Goal: Check status: Check status

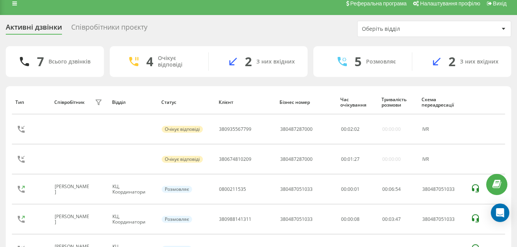
scroll to position [8, 0]
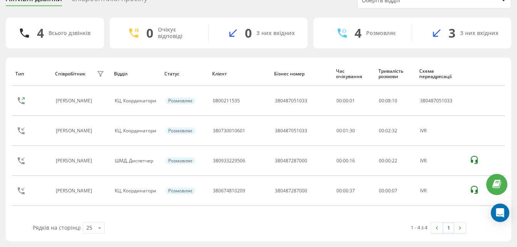
scroll to position [36, 0]
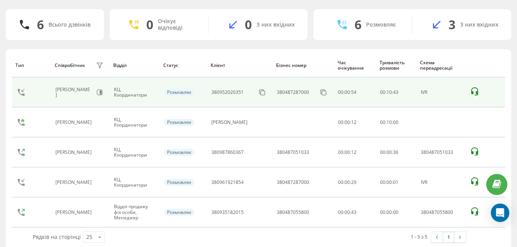
scroll to position [53, 0]
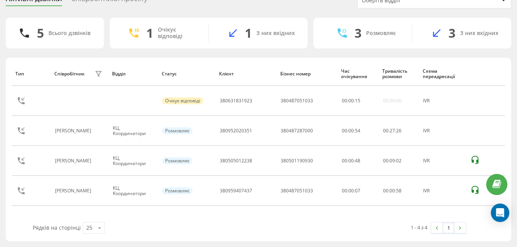
scroll to position [36, 0]
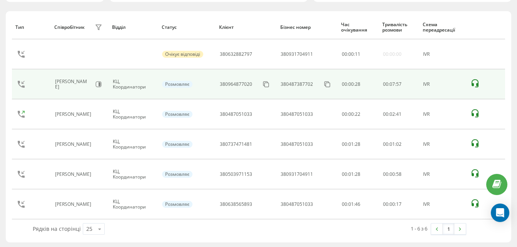
scroll to position [53, 0]
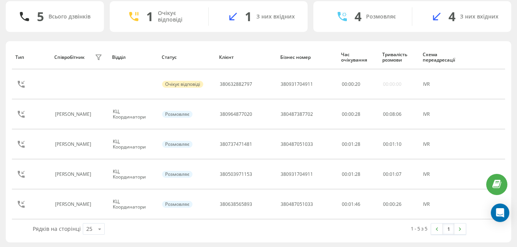
scroll to position [36, 0]
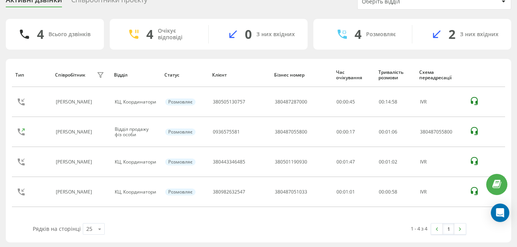
scroll to position [36, 0]
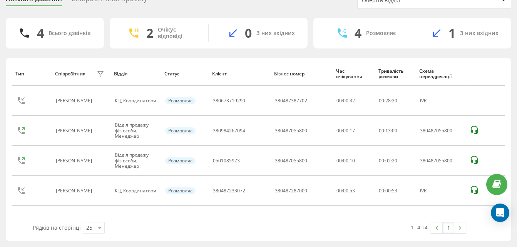
scroll to position [36, 0]
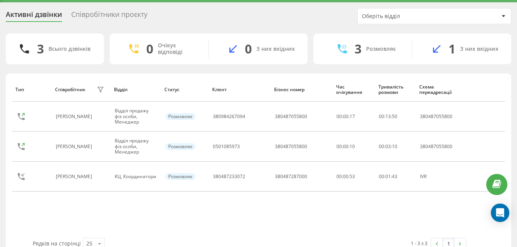
scroll to position [25, 0]
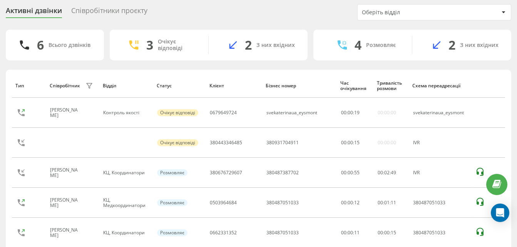
scroll to position [17, 0]
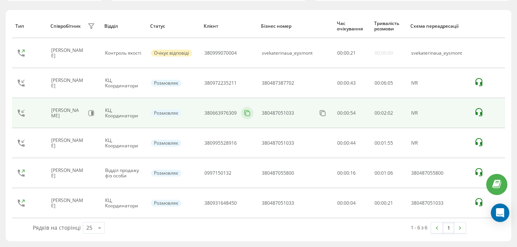
scroll to position [83, 0]
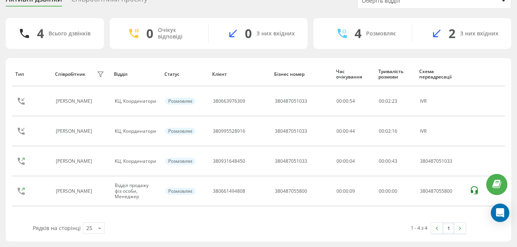
scroll to position [53, 0]
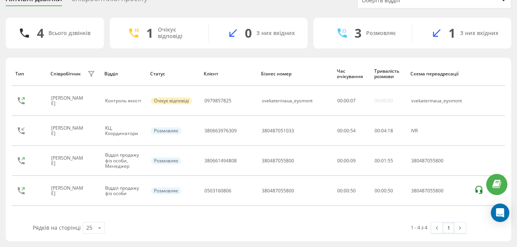
scroll to position [36, 0]
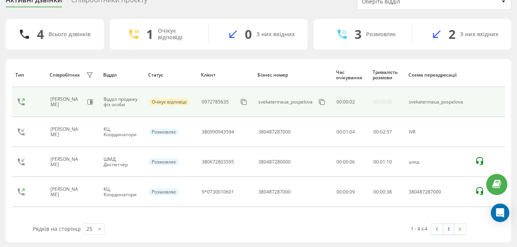
scroll to position [36, 0]
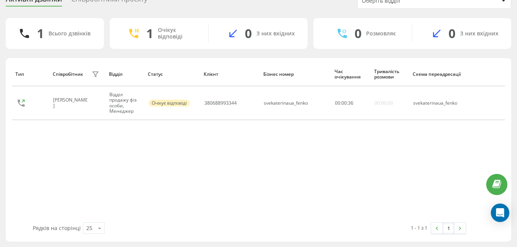
scroll to position [25, 0]
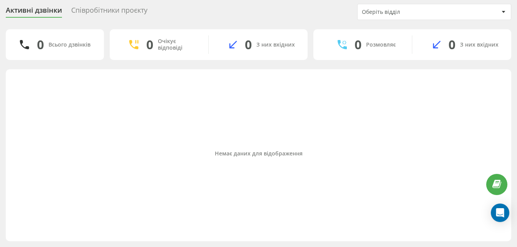
scroll to position [25, 0]
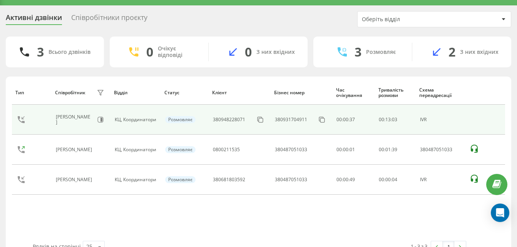
scroll to position [1, 0]
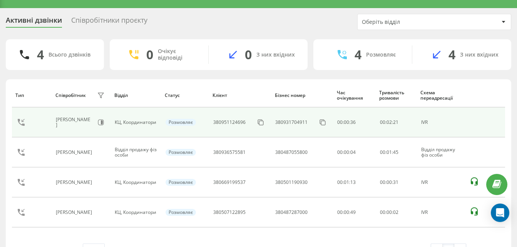
scroll to position [36, 0]
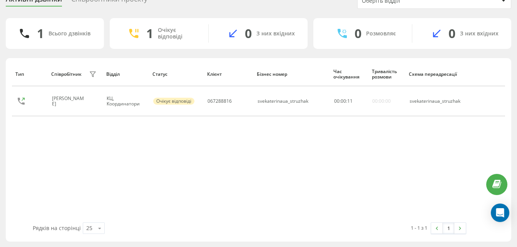
scroll to position [25, 0]
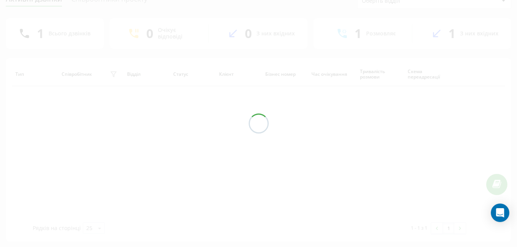
scroll to position [25, 0]
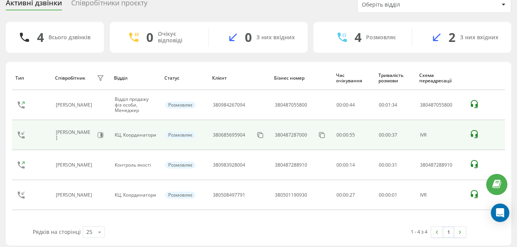
scroll to position [36, 0]
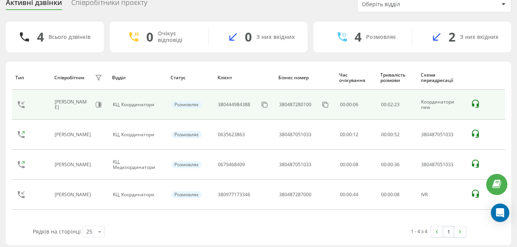
scroll to position [36, 0]
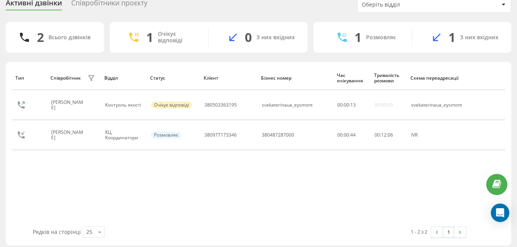
scroll to position [36, 0]
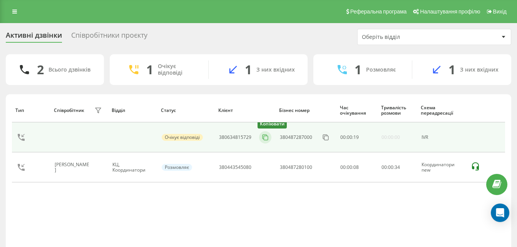
click at [265, 137] on icon at bounding box center [266, 138] width 8 height 8
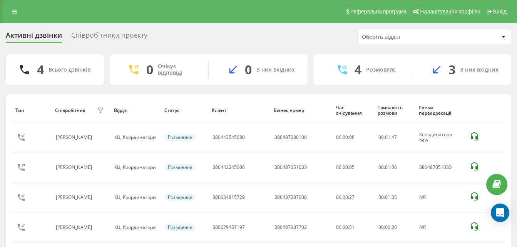
scroll to position [35, 0]
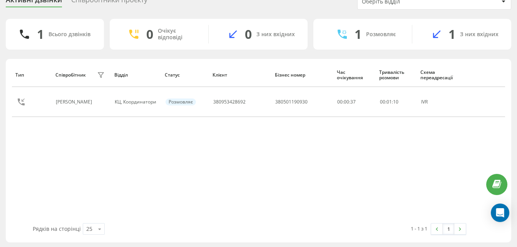
scroll to position [25, 0]
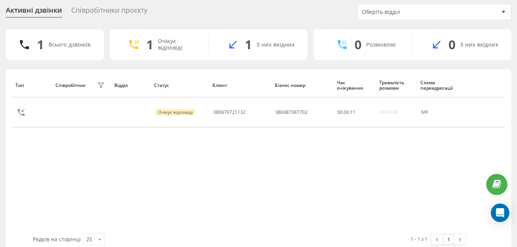
scroll to position [25, 0]
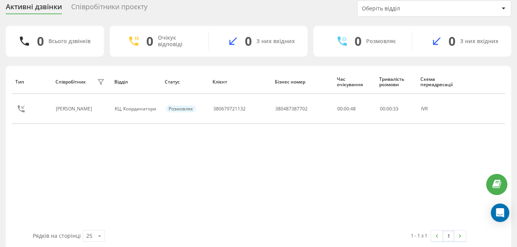
scroll to position [25, 0]
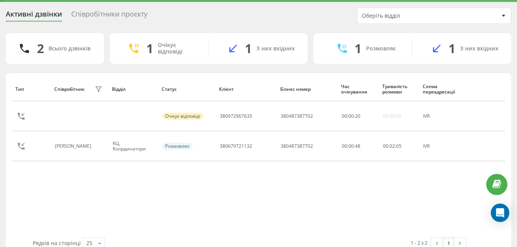
scroll to position [25, 0]
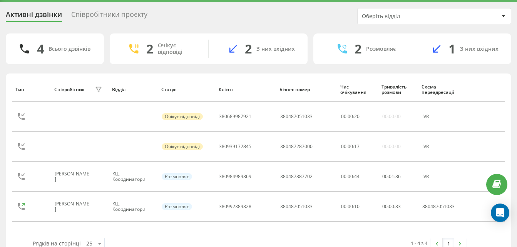
scroll to position [25, 0]
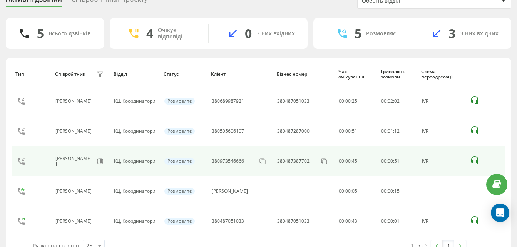
scroll to position [53, 0]
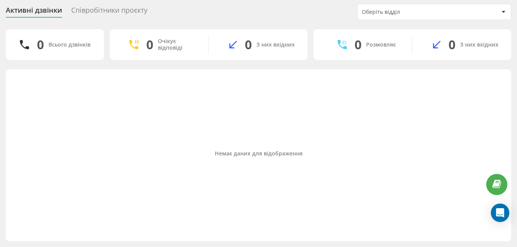
scroll to position [25, 0]
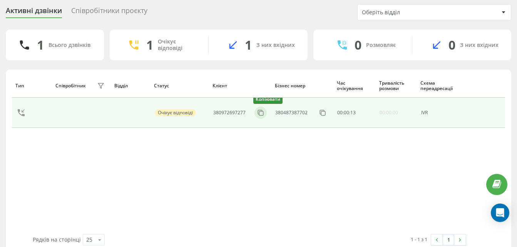
click at [0, 0] on icon at bounding box center [0, 0] width 0 height 0
